Goal: Information Seeking & Learning: Get advice/opinions

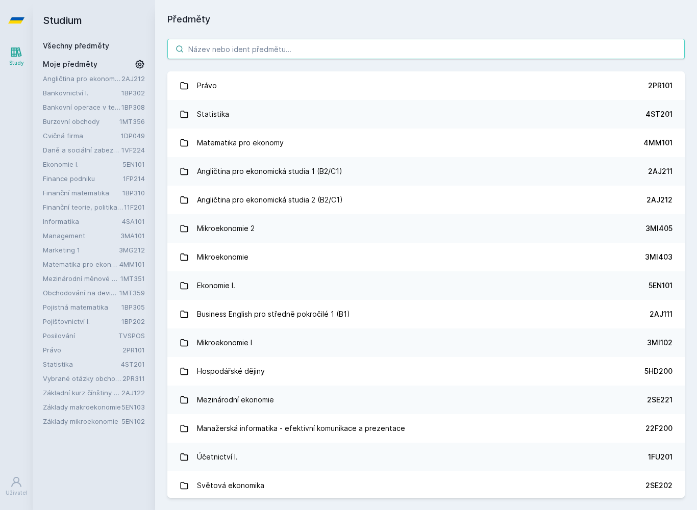
click at [374, 51] on input "search" at bounding box center [426, 49] width 518 height 20
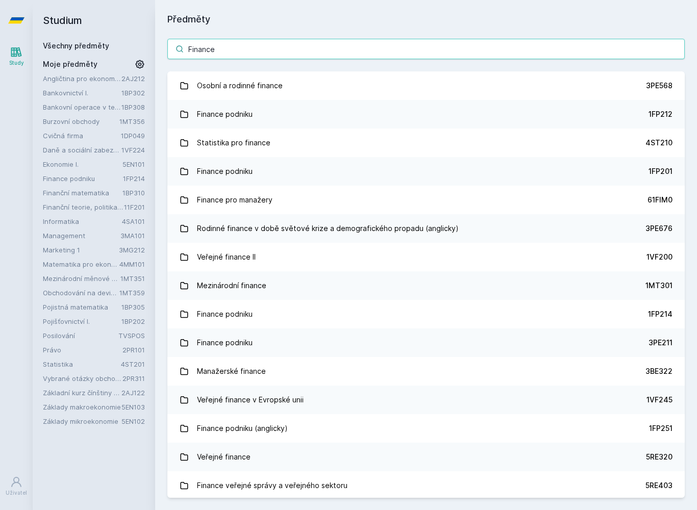
type input "Finance"
click at [347, 118] on link "Finance podniku 1FP212" at bounding box center [426, 114] width 518 height 29
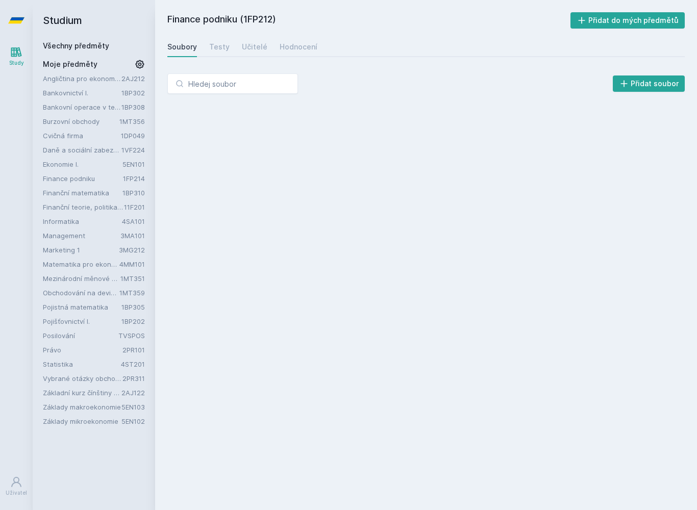
click at [242, 42] on div "Učitelé" at bounding box center [255, 47] width 26 height 10
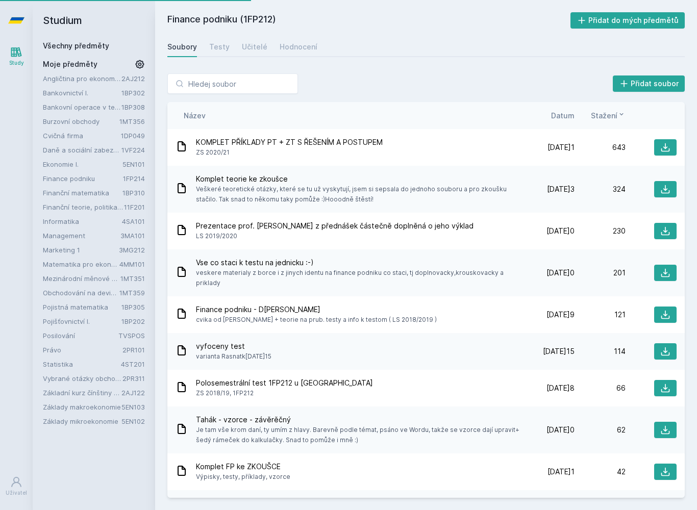
click at [250, 43] on div "Učitelé" at bounding box center [255, 47] width 26 height 10
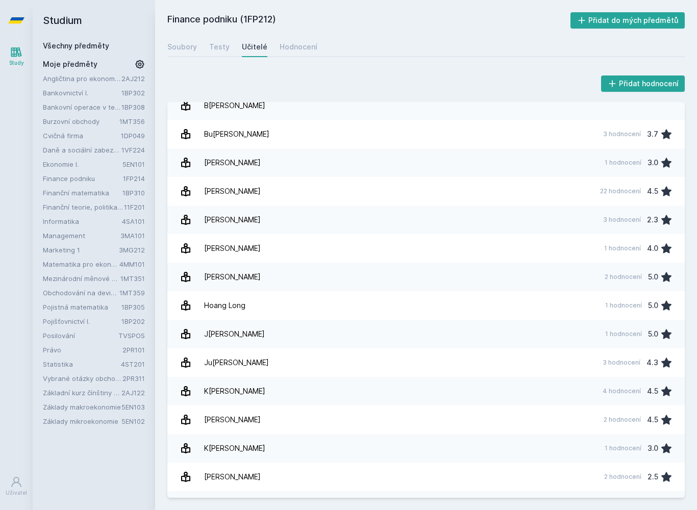
scroll to position [44, 0]
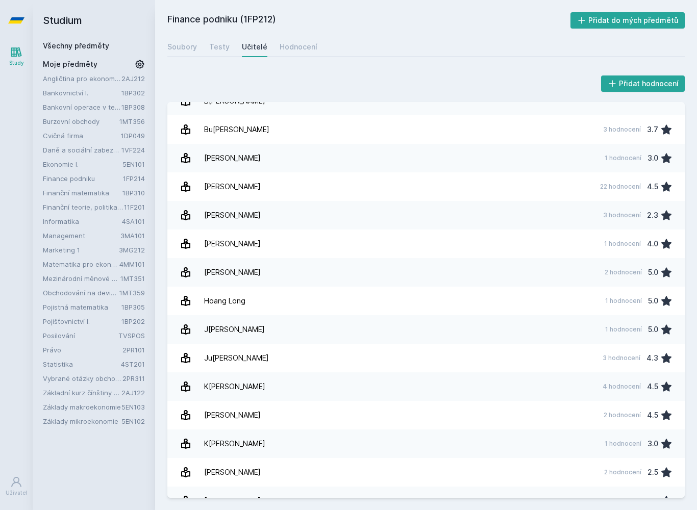
click at [243, 279] on div "[PERSON_NAME]" at bounding box center [232, 272] width 57 height 20
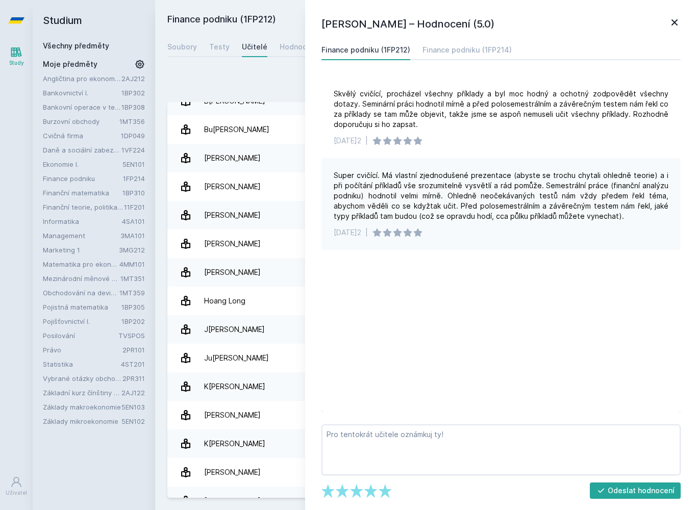
click at [183, 306] on icon at bounding box center [186, 301] width 12 height 12
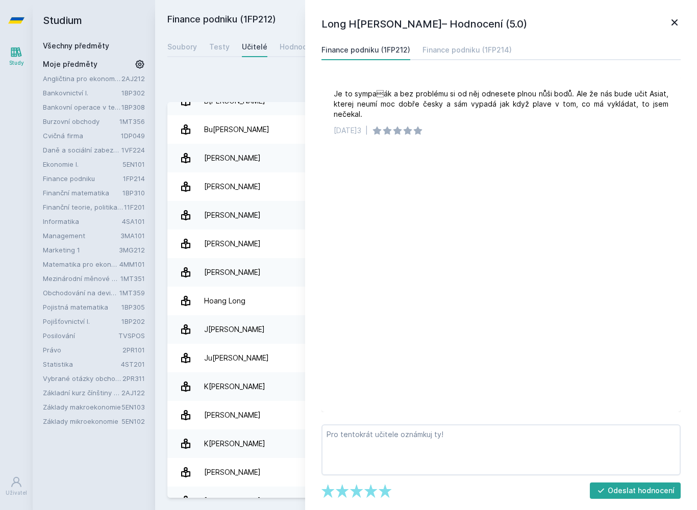
click at [680, 14] on div "Long H[PERSON_NAME]– Hodnocení (5.0) Finance podniku (1FP212) Finance podniku (…" at bounding box center [501, 255] width 392 height 510
click at [679, 20] on icon at bounding box center [675, 22] width 12 height 12
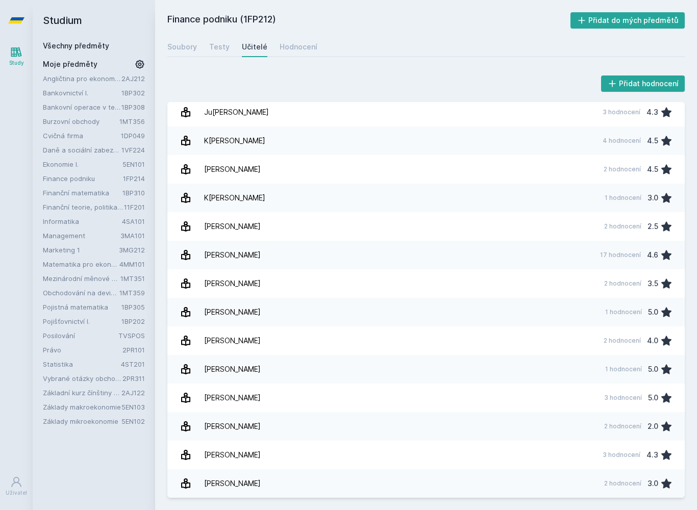
scroll to position [290, 0]
click at [298, 53] on link "Hodnocení" at bounding box center [299, 47] width 38 height 20
